Goal: Use online tool/utility: Utilize a website feature to perform a specific function

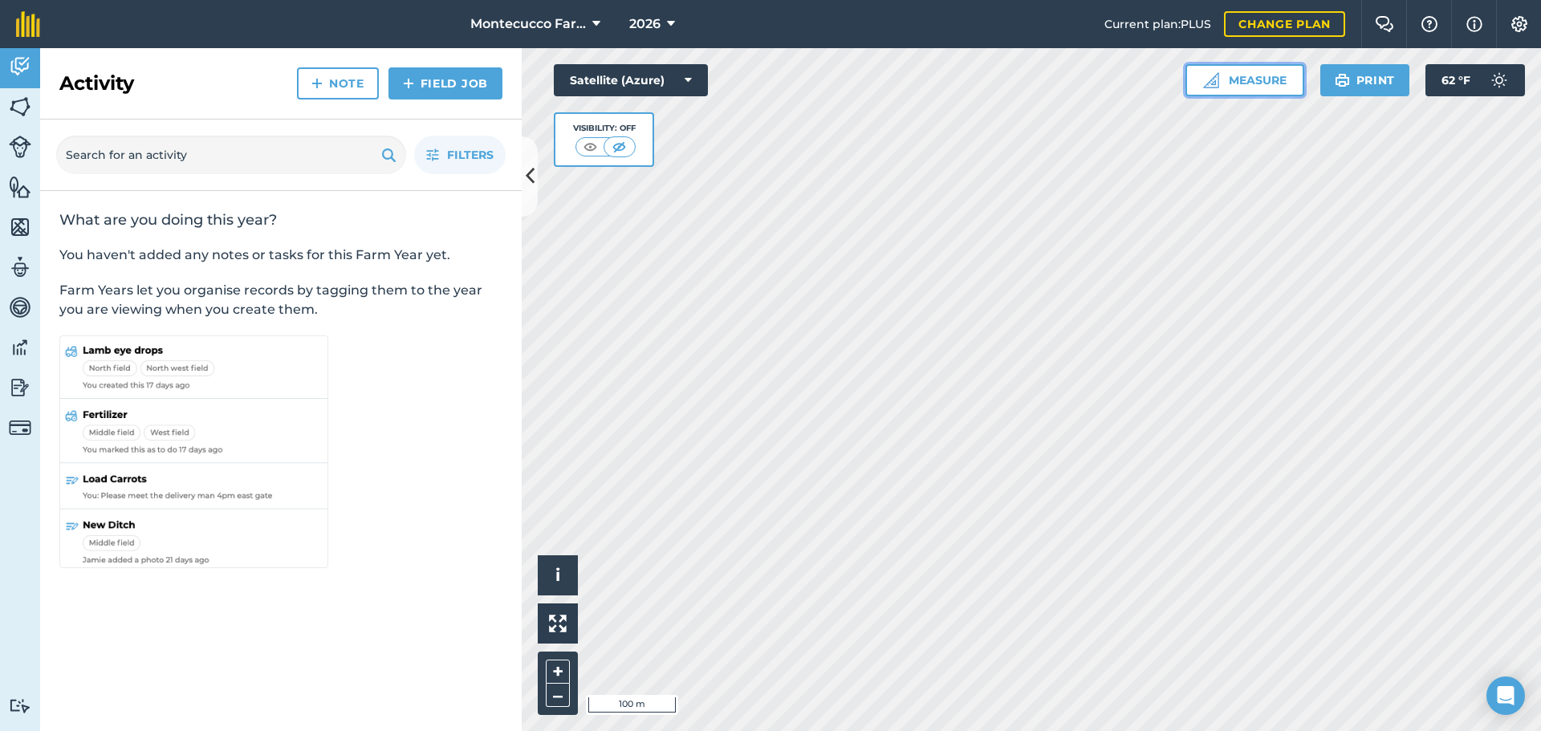
click at [1259, 80] on button "Measure" at bounding box center [1245, 80] width 119 height 32
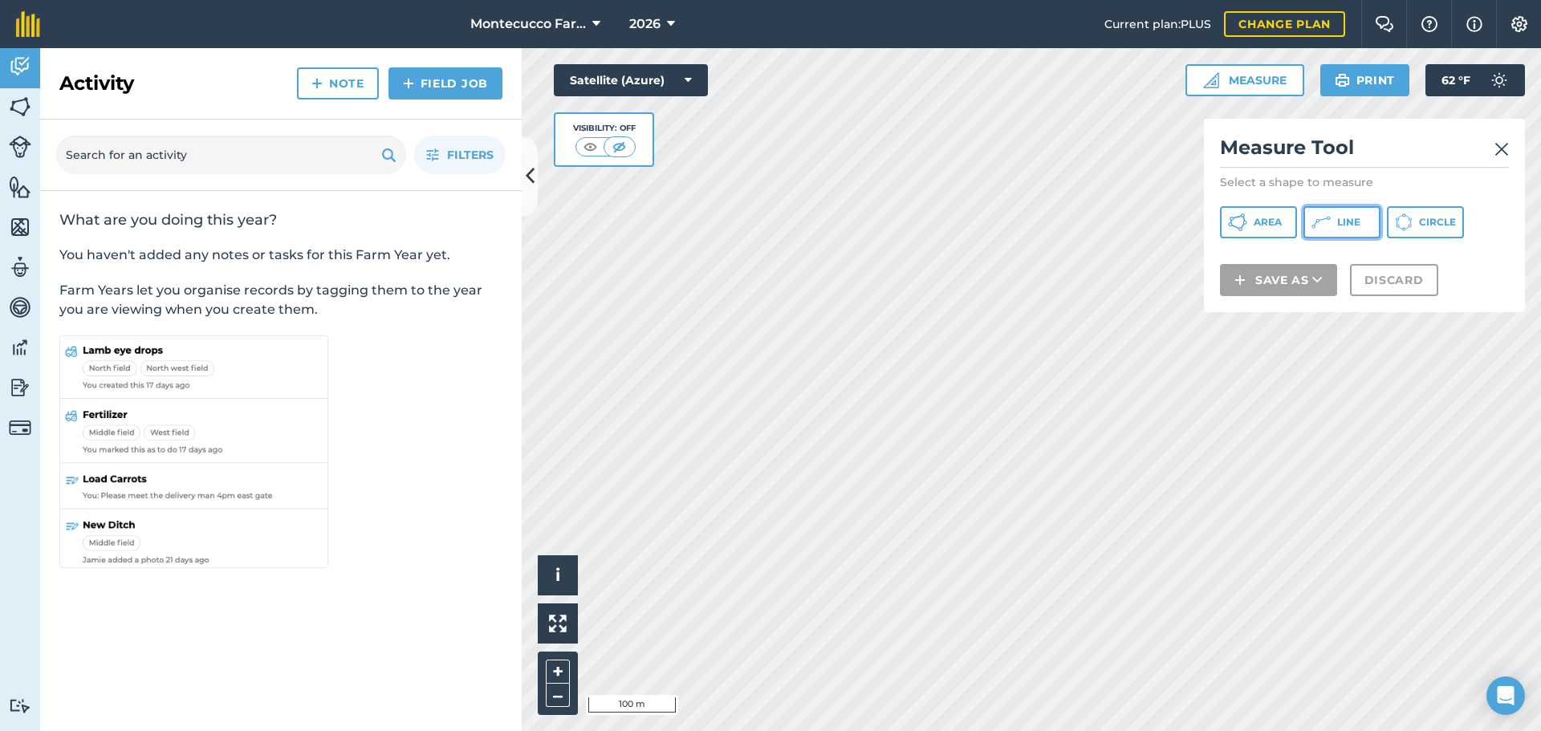
click at [1340, 224] on span "Line" at bounding box center [1348, 222] width 23 height 13
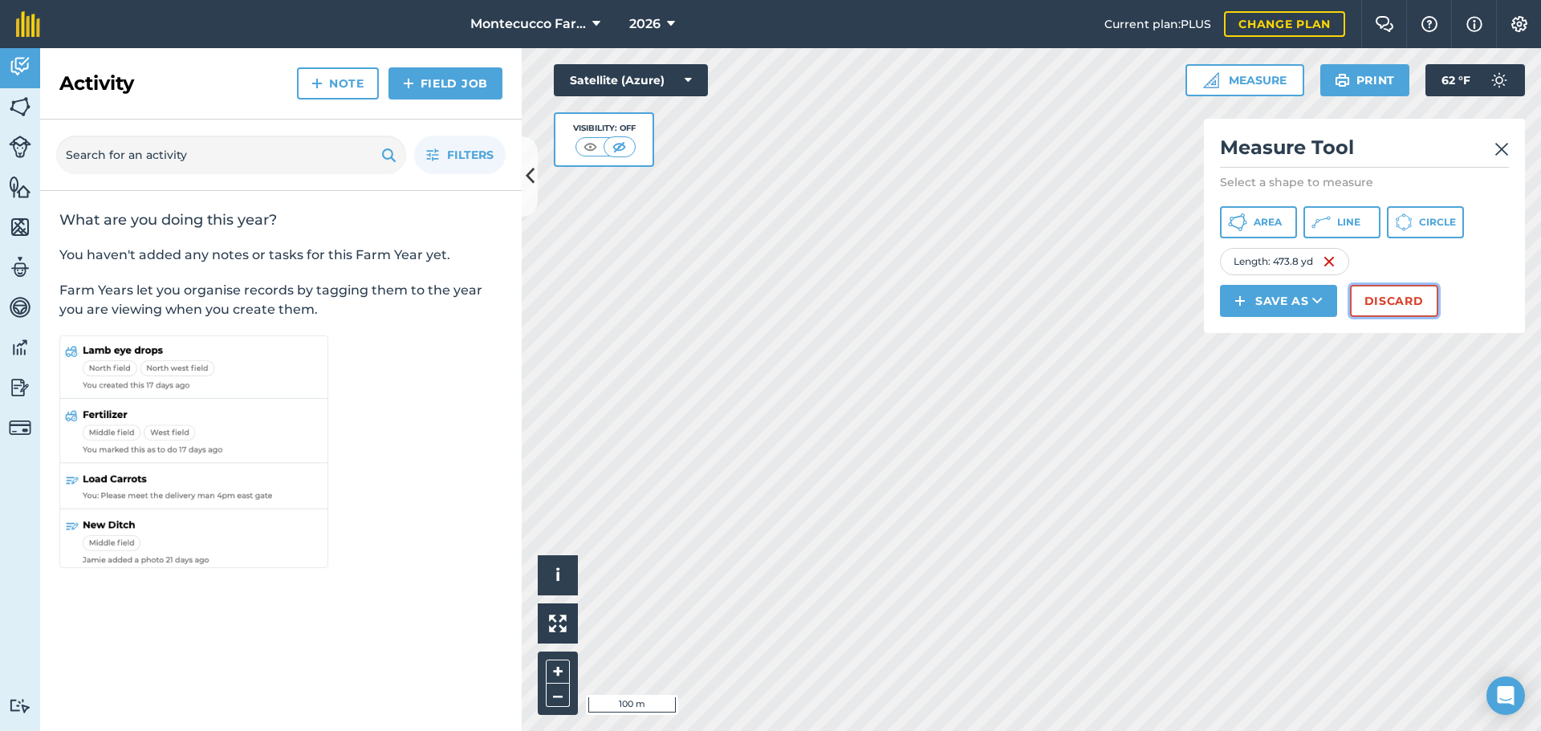
click at [1383, 301] on button "Discard" at bounding box center [1394, 301] width 88 height 32
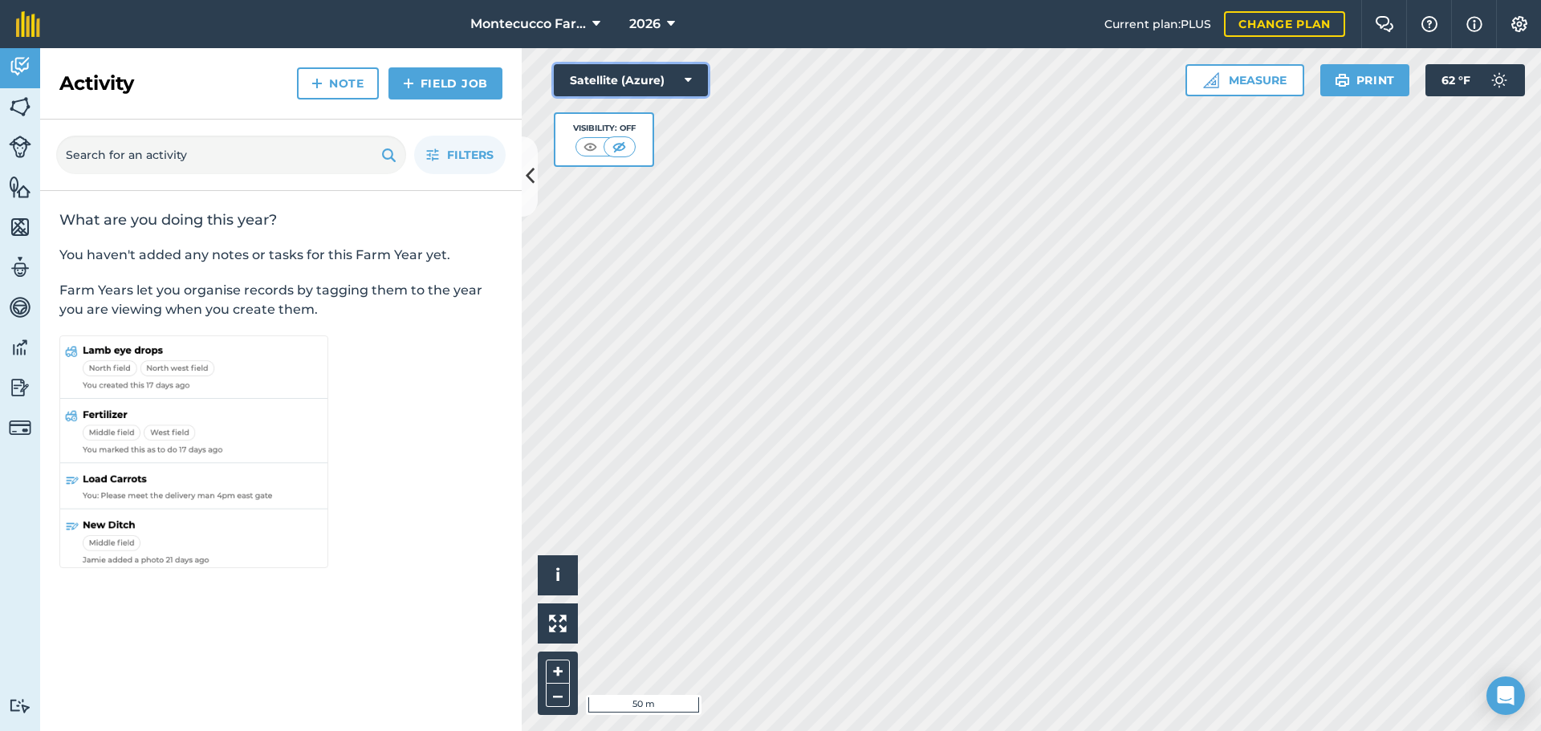
click at [692, 83] on button "Satellite (Azure)" at bounding box center [631, 80] width 154 height 32
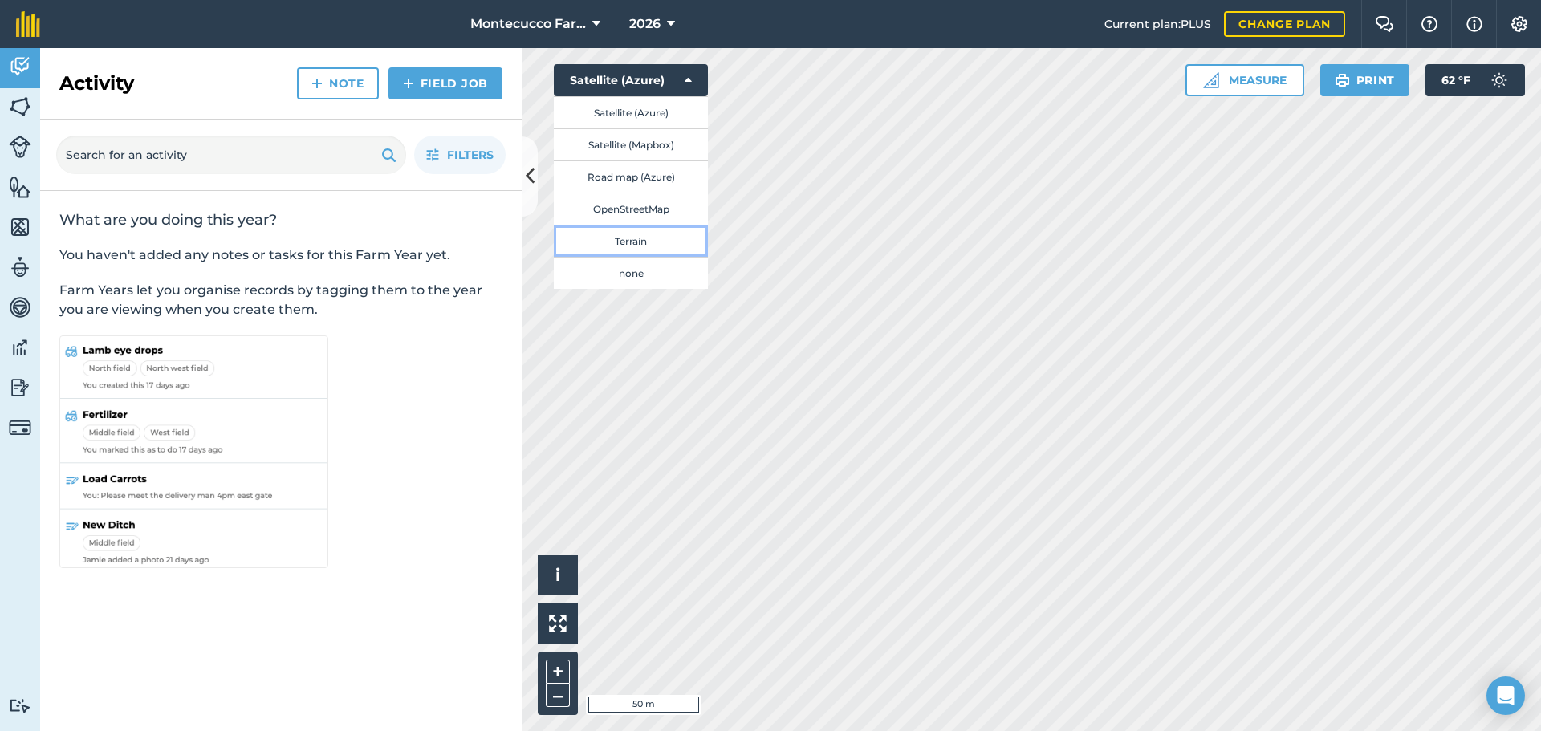
click at [646, 246] on button "Terrain" at bounding box center [631, 241] width 154 height 32
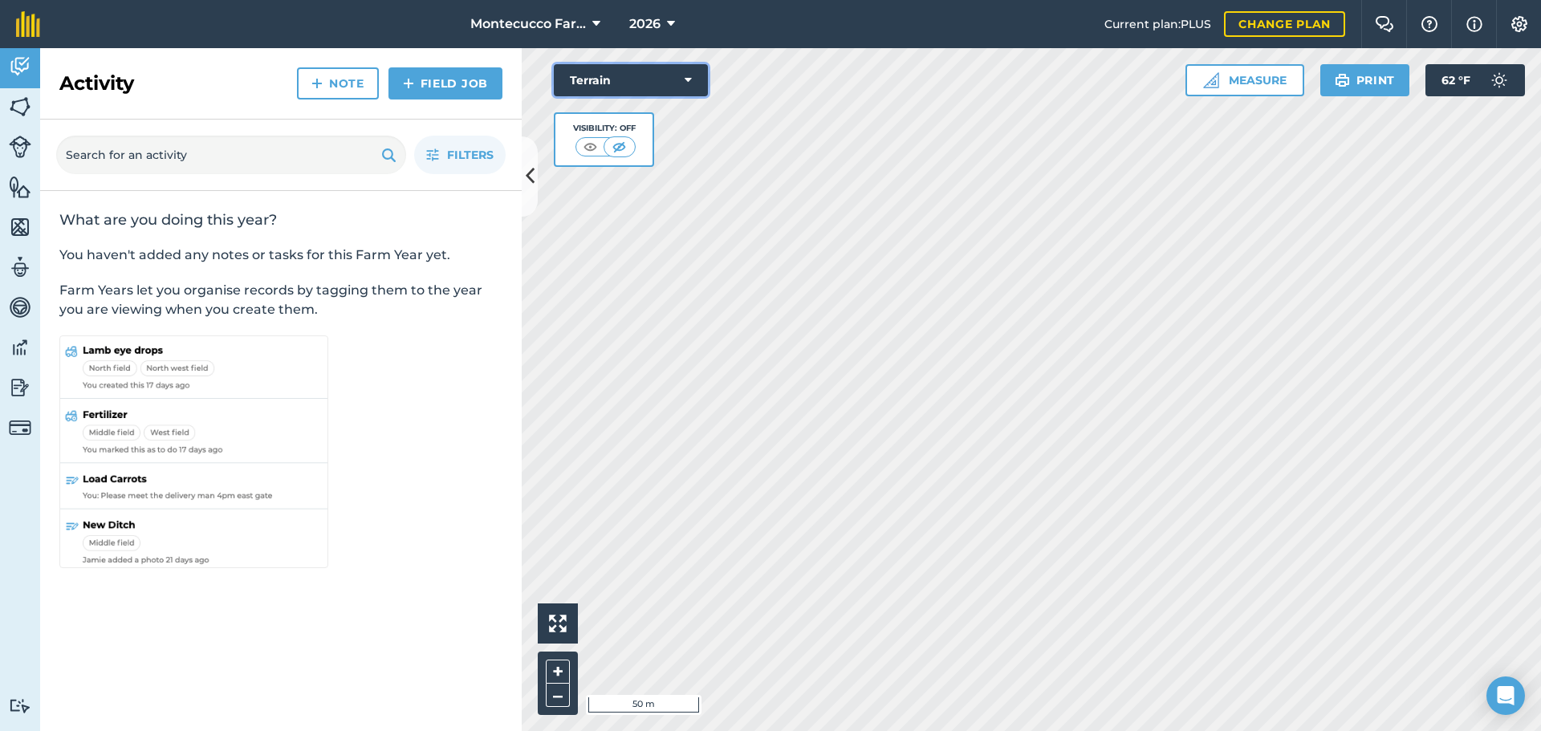
click at [685, 79] on icon at bounding box center [688, 80] width 7 height 16
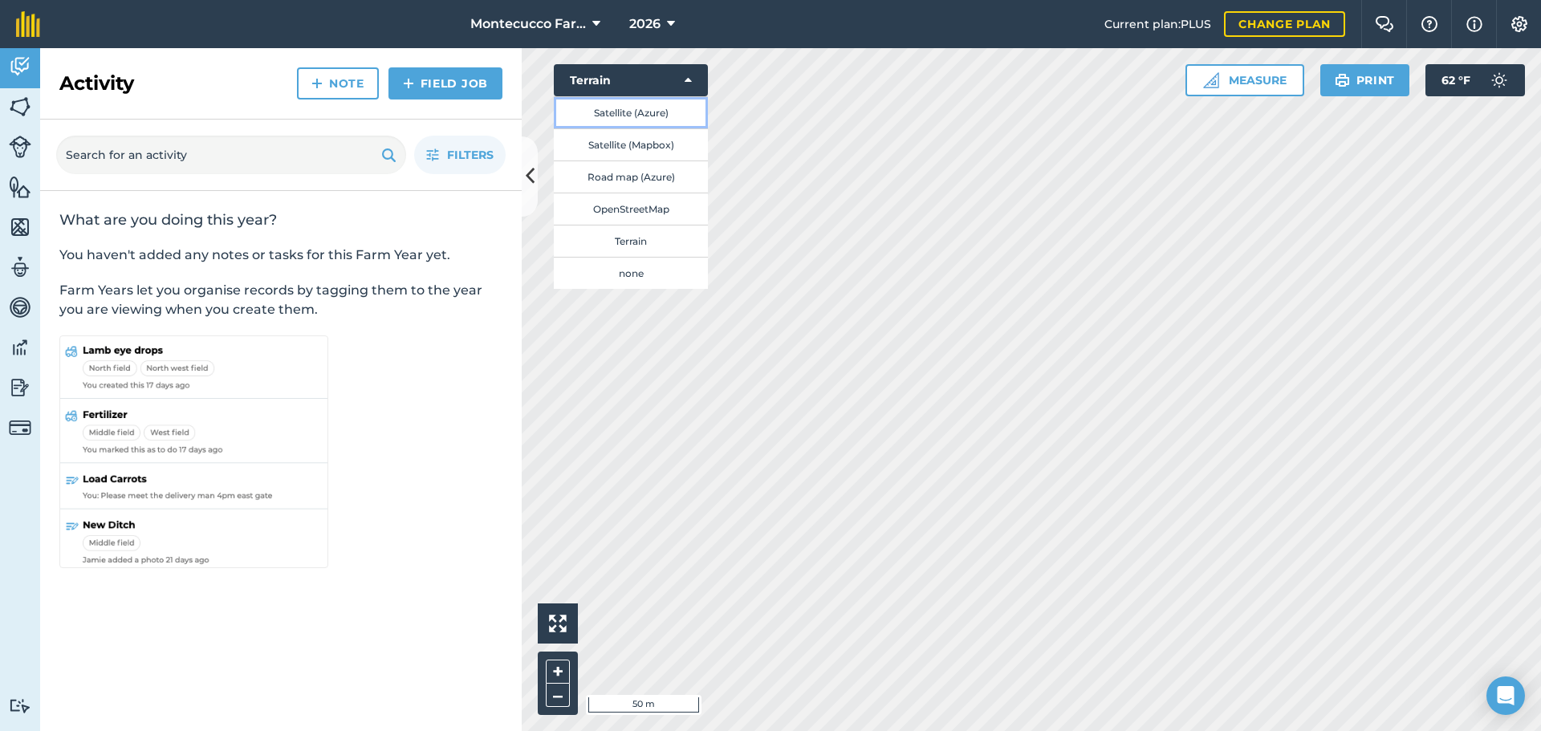
click at [626, 112] on button "Satellite (Azure)" at bounding box center [631, 112] width 154 height 32
